Goal: Task Accomplishment & Management: Manage account settings

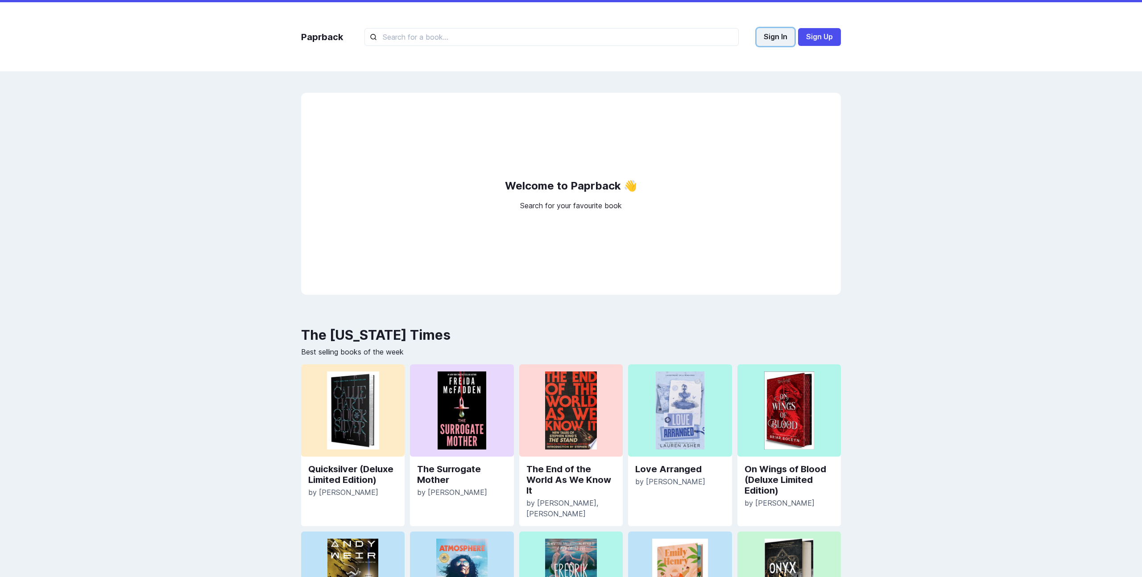
click at [758, 37] on button "Sign In" at bounding box center [776, 37] width 38 height 18
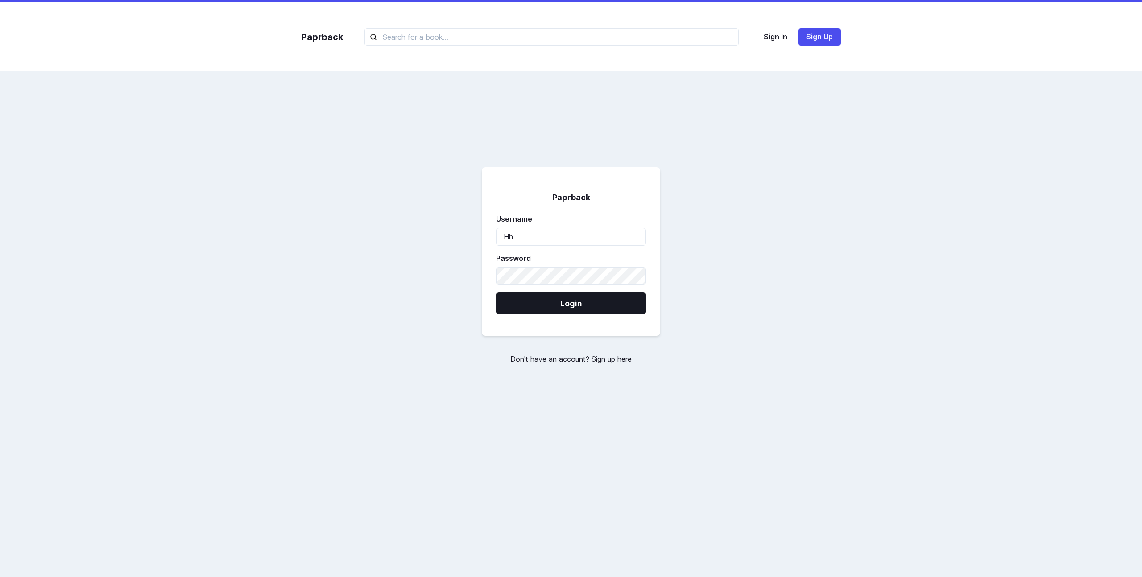
type input "H"
type input "harrypotter"
click at [496, 292] on button "Login" at bounding box center [571, 303] width 150 height 22
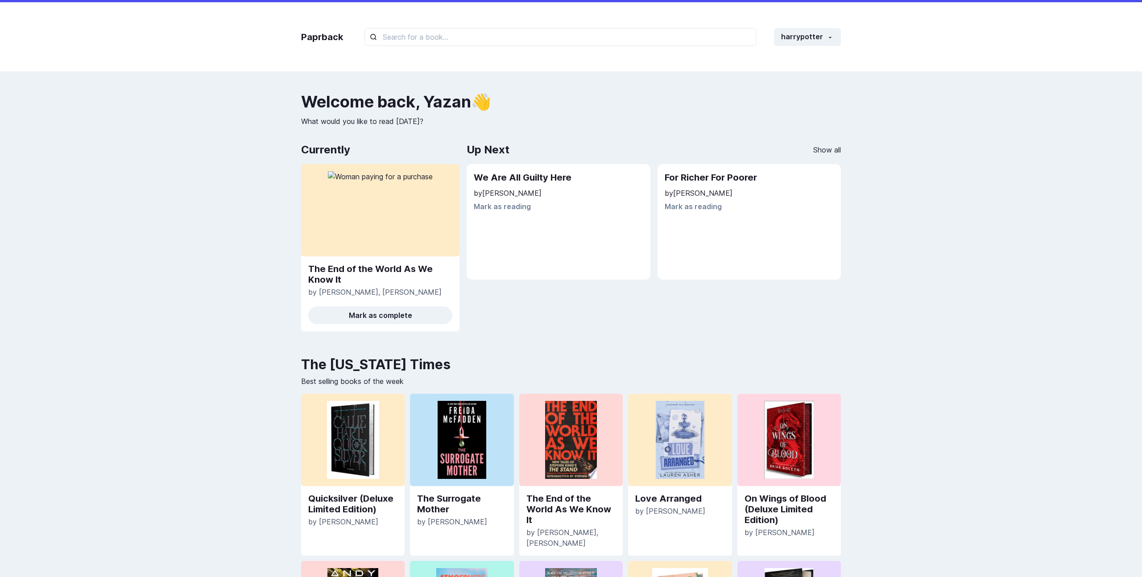
click at [556, 120] on p "What would you like to read [DATE]?" at bounding box center [571, 121] width 540 height 11
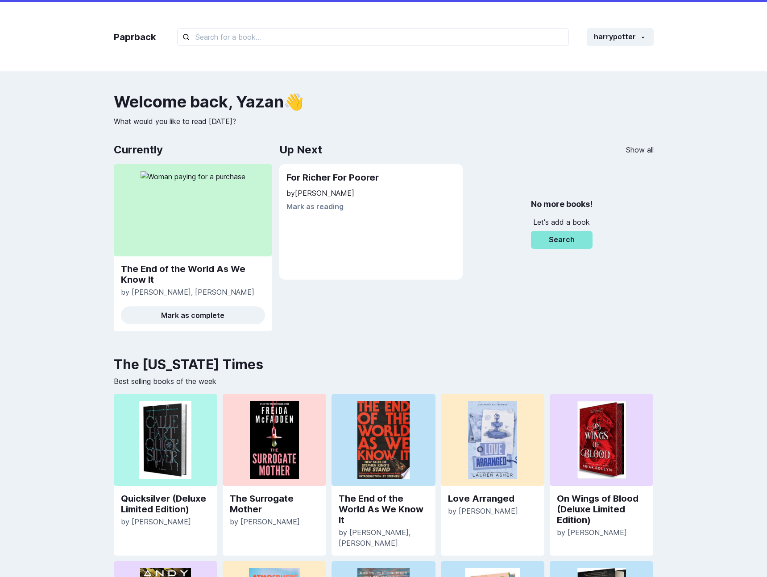
click at [478, 199] on div "No more books! Let's add a book Search" at bounding box center [562, 222] width 184 height 116
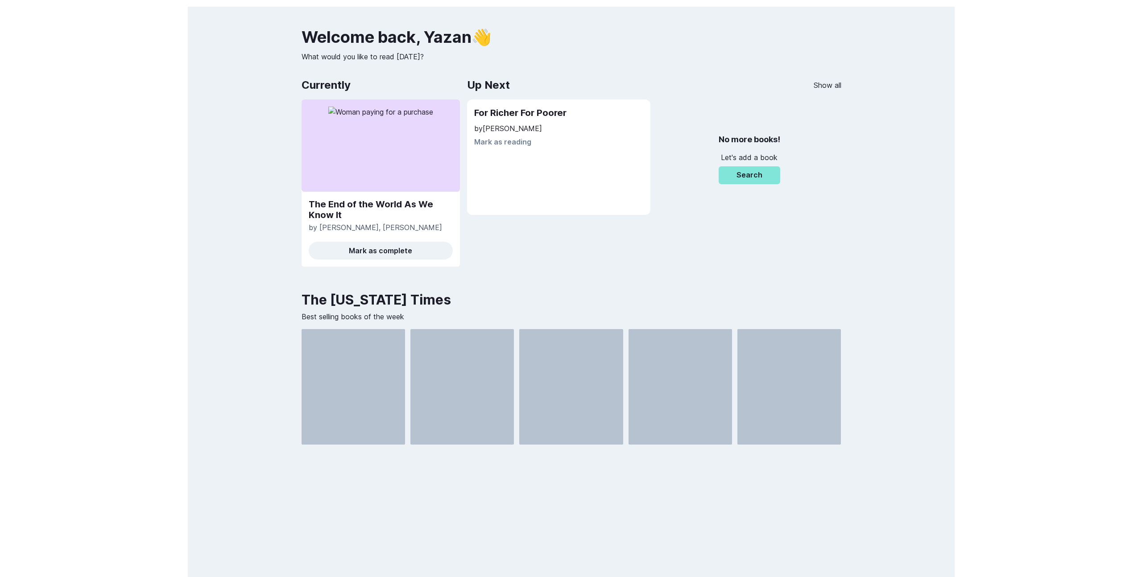
scroll to position [64, 0]
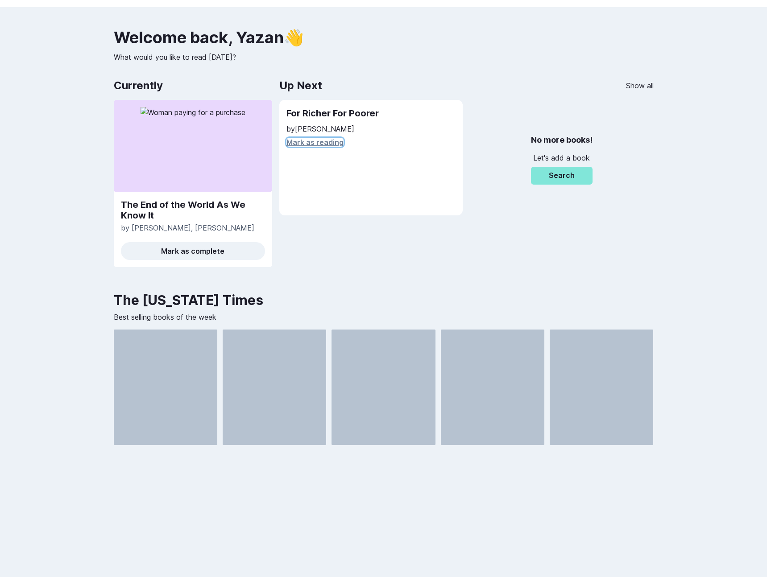
click at [321, 145] on button "Mark as reading" at bounding box center [314, 142] width 57 height 9
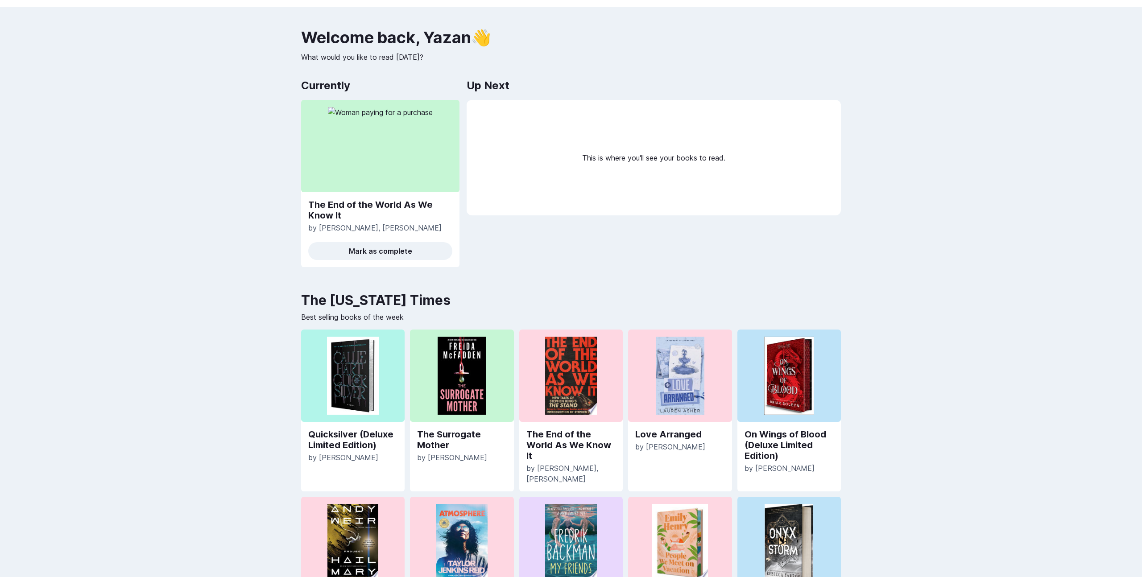
click at [230, 237] on div "Paprback harrypotter Home Profile Settings Log out Welcome back , [PERSON_NAME]…" at bounding box center [571, 340] width 1142 height 808
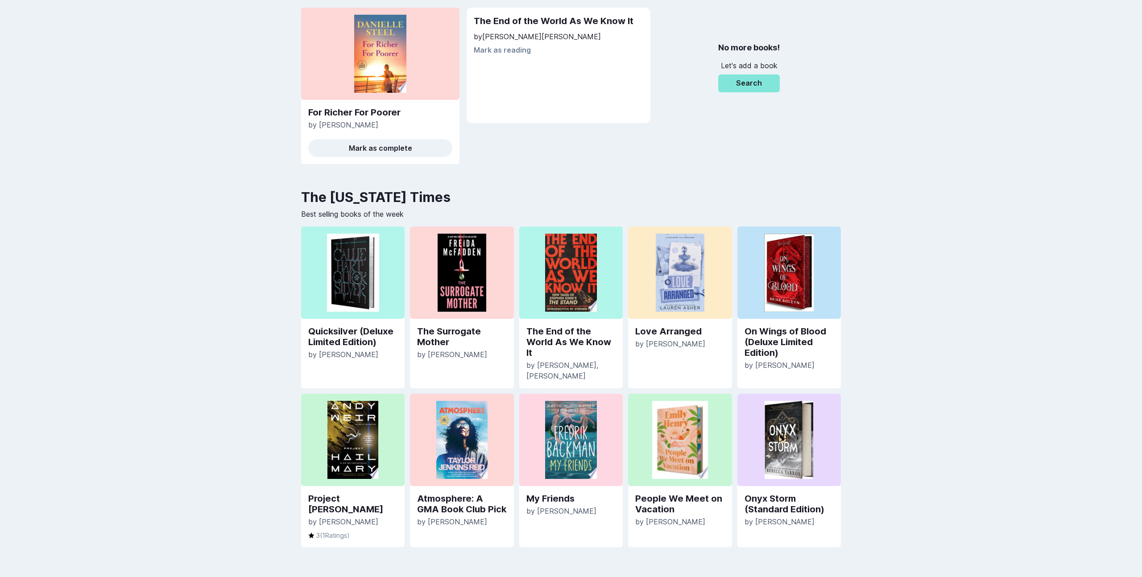
scroll to position [168, 0]
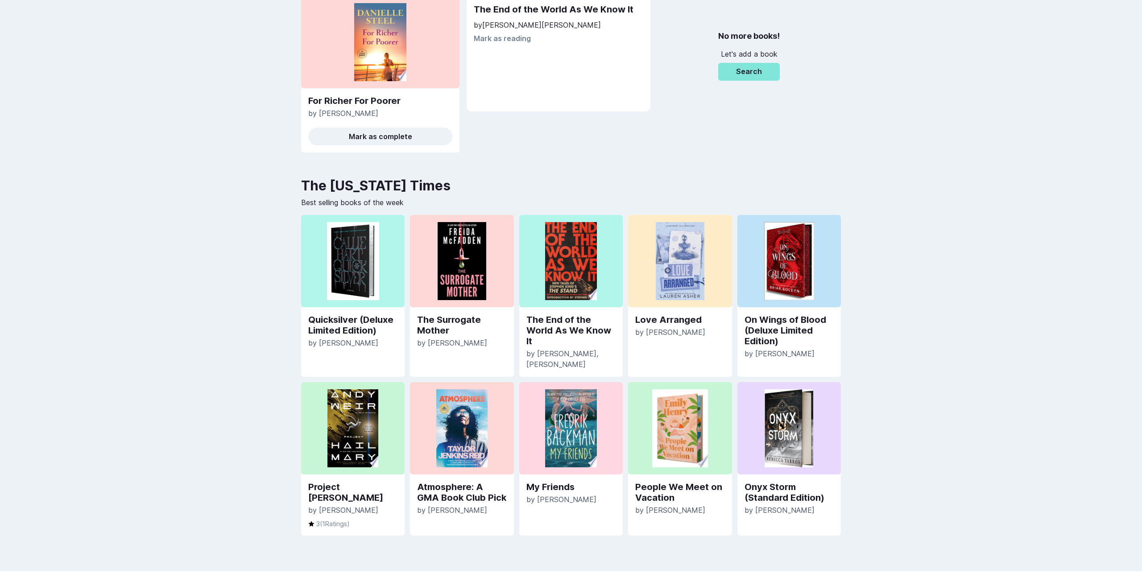
click at [350, 338] on p "by [PERSON_NAME]" at bounding box center [352, 343] width 89 height 11
click at [353, 330] on link "Quicksilver (Deluxe Limited Edition)" at bounding box center [352, 325] width 89 height 21
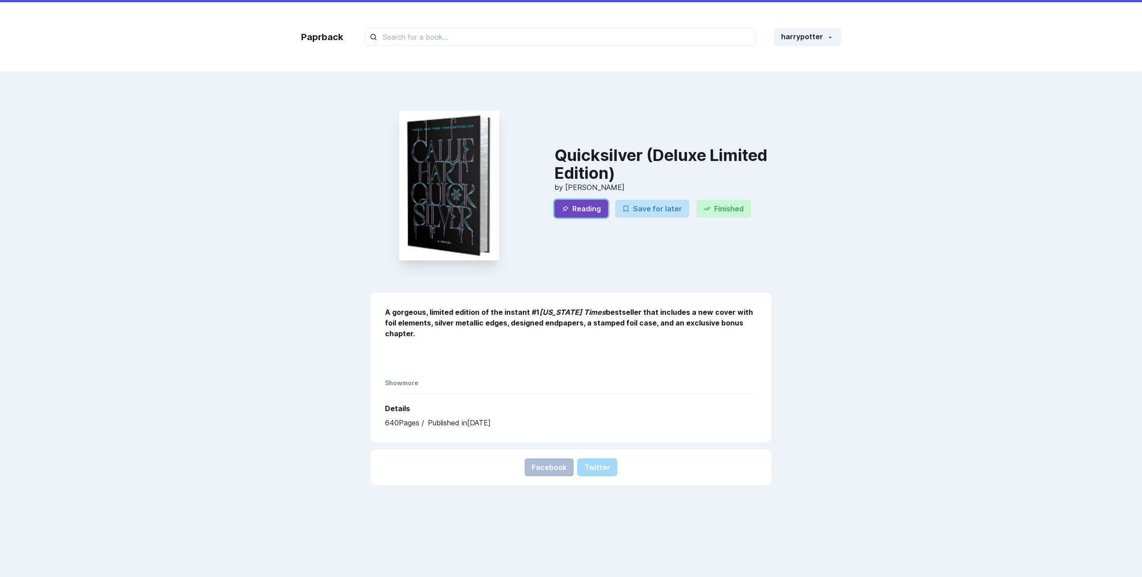
click at [585, 212] on button "Reading" at bounding box center [582, 209] width 54 height 18
click at [540, 565] on div "You updated your shelf." at bounding box center [575, 563] width 98 height 11
copy div "You updated your shelf."
